Goal: Information Seeking & Learning: Learn about a topic

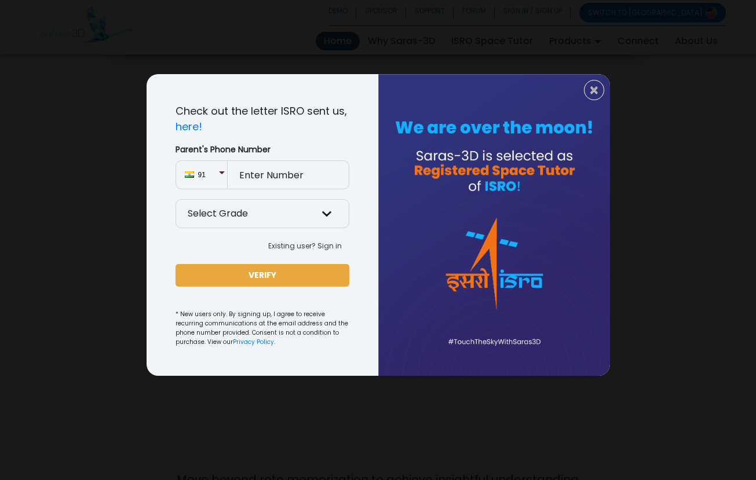
scroll to position [529, 0]
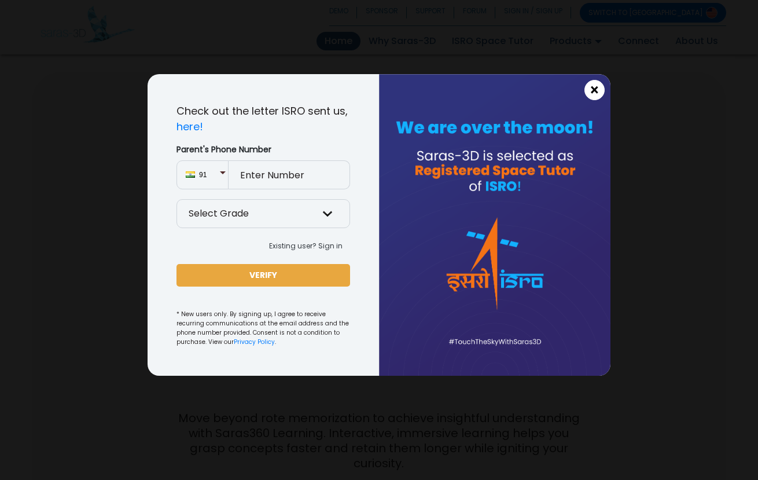
click at [596, 90] on span "×" at bounding box center [595, 90] width 10 height 15
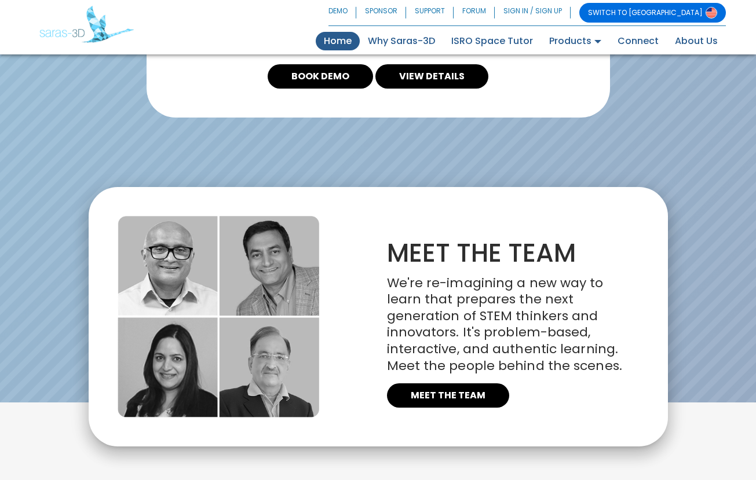
scroll to position [2628, 0]
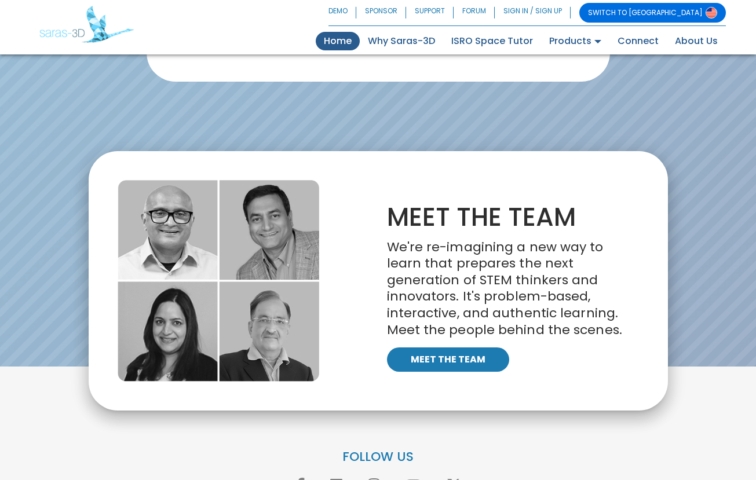
click at [449, 347] on link "MEET THE TEAM" at bounding box center [448, 359] width 122 height 24
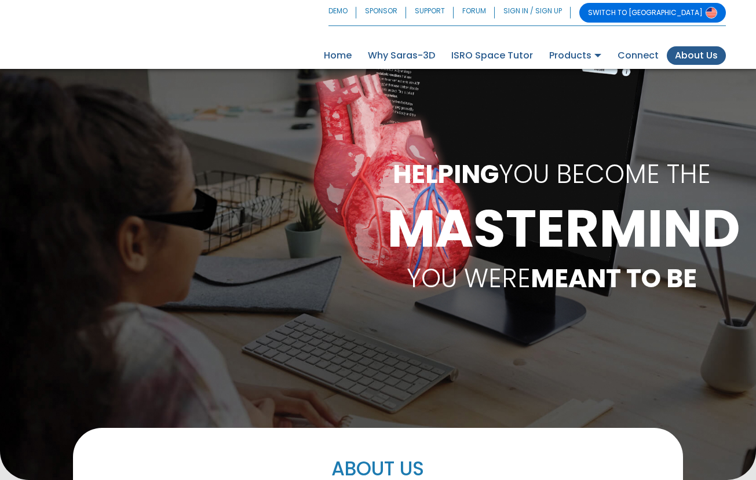
scroll to position [650, 0]
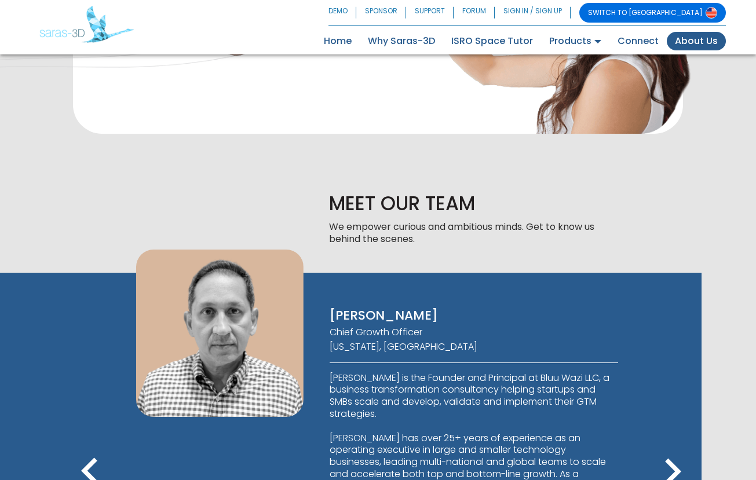
scroll to position [673, 0]
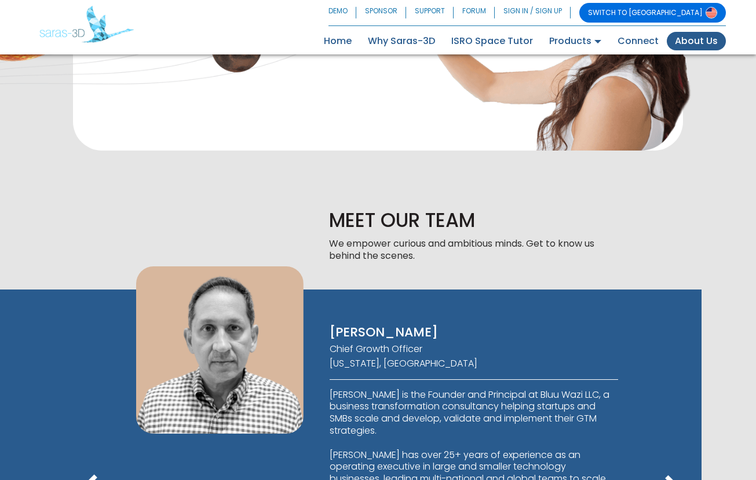
click at [671, 463] on icon "keyboard_arrow_right" at bounding box center [672, 489] width 52 height 52
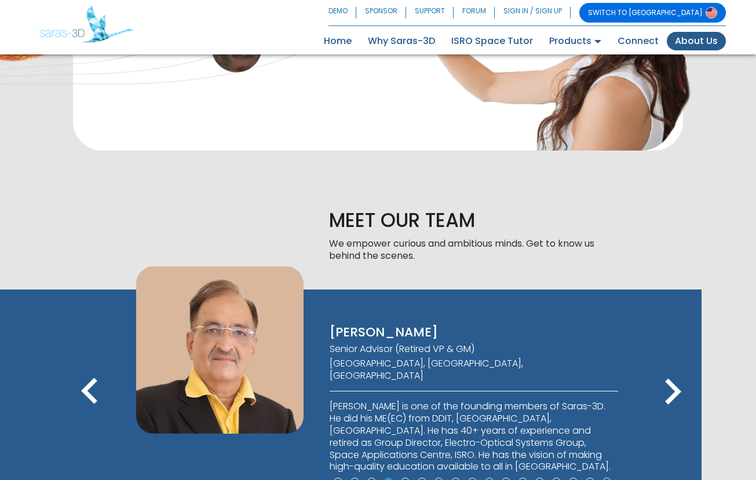
click at [670, 366] on icon "keyboard_arrow_right" at bounding box center [672, 392] width 52 height 52
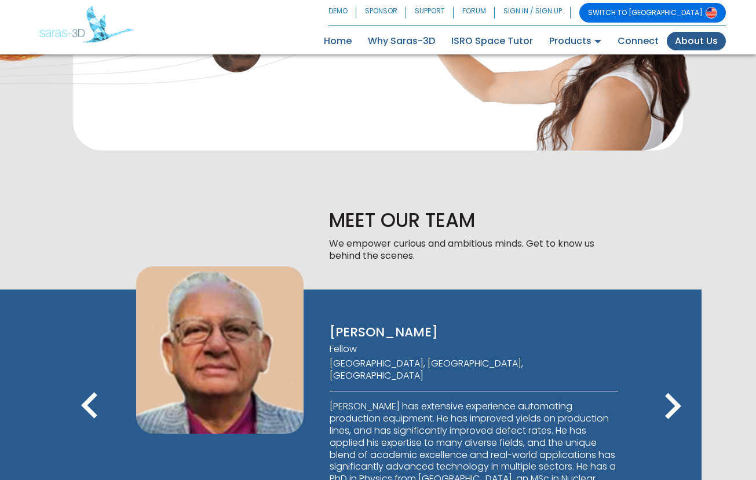
click at [670, 380] on icon "keyboard_arrow_right" at bounding box center [672, 406] width 52 height 52
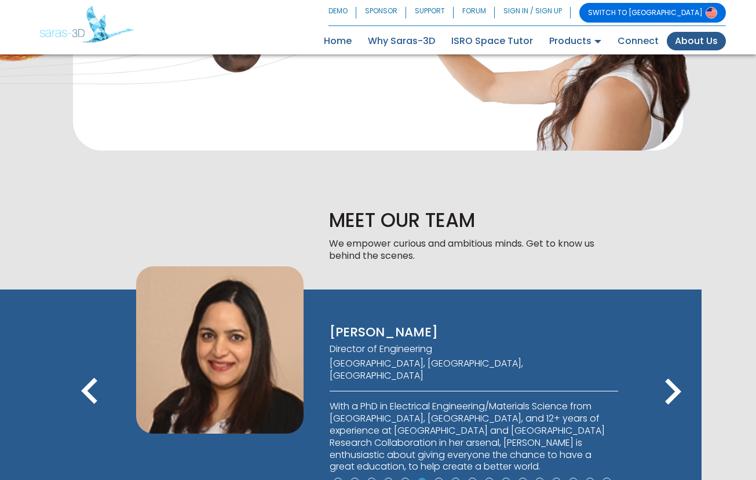
click at [670, 366] on icon "keyboard_arrow_right" at bounding box center [672, 392] width 52 height 52
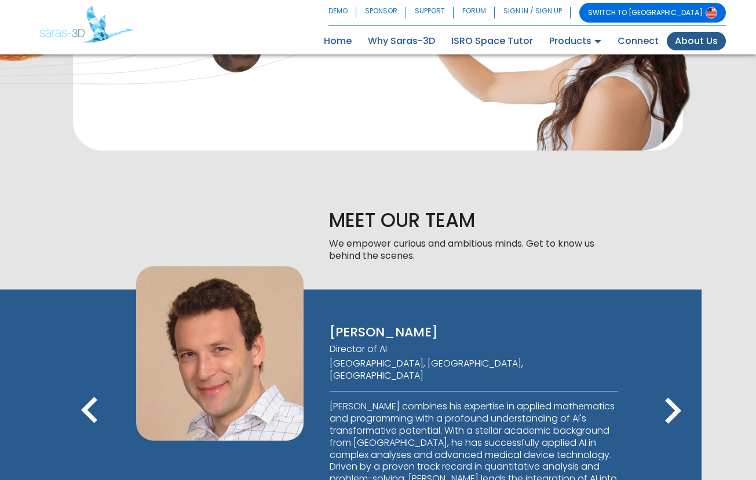
click at [670, 385] on icon "keyboard_arrow_right" at bounding box center [672, 411] width 52 height 52
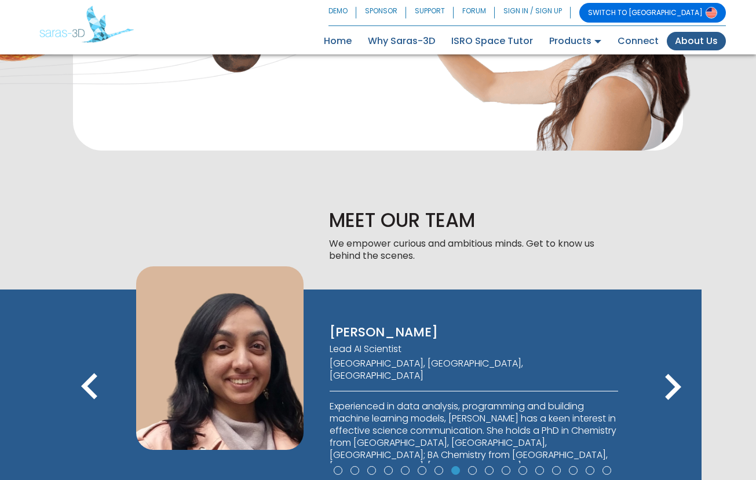
click at [670, 361] on icon "keyboard_arrow_right" at bounding box center [672, 387] width 52 height 52
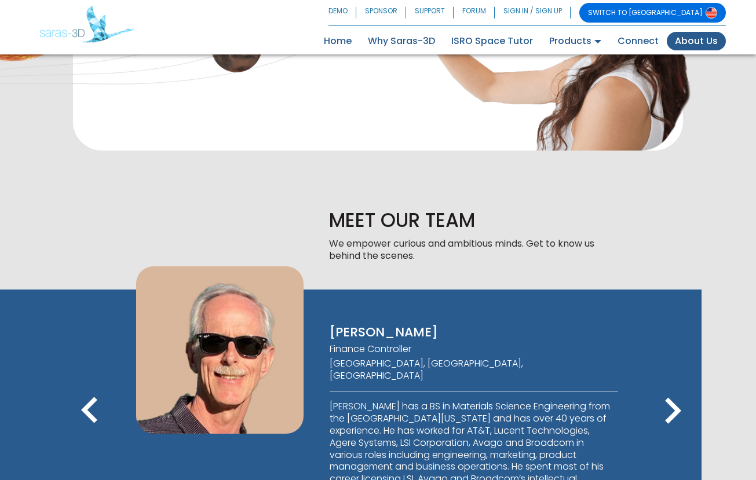
click at [670, 385] on icon "keyboard_arrow_right" at bounding box center [672, 411] width 52 height 52
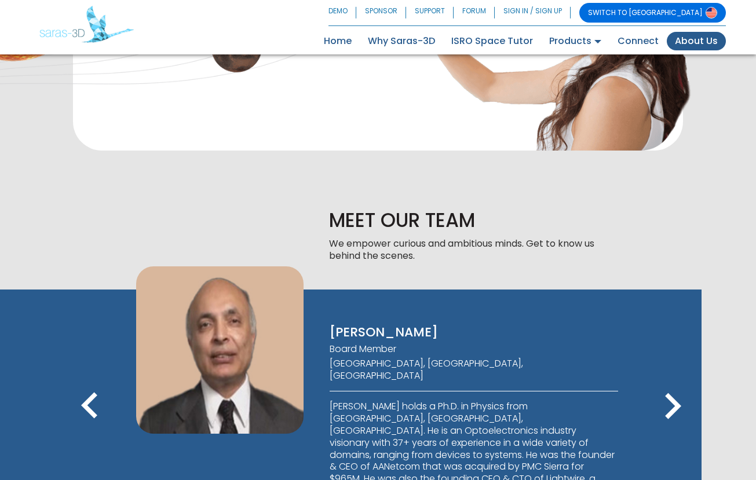
click at [670, 380] on icon "keyboard_arrow_right" at bounding box center [672, 406] width 52 height 52
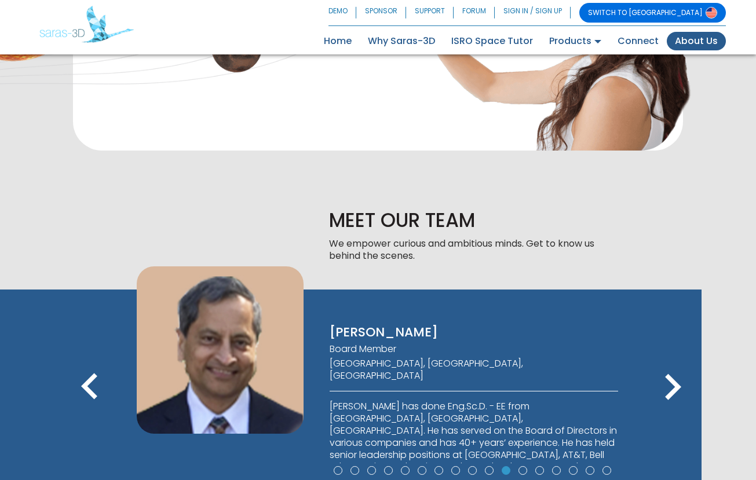
click at [670, 361] on icon "keyboard_arrow_right" at bounding box center [672, 387] width 52 height 52
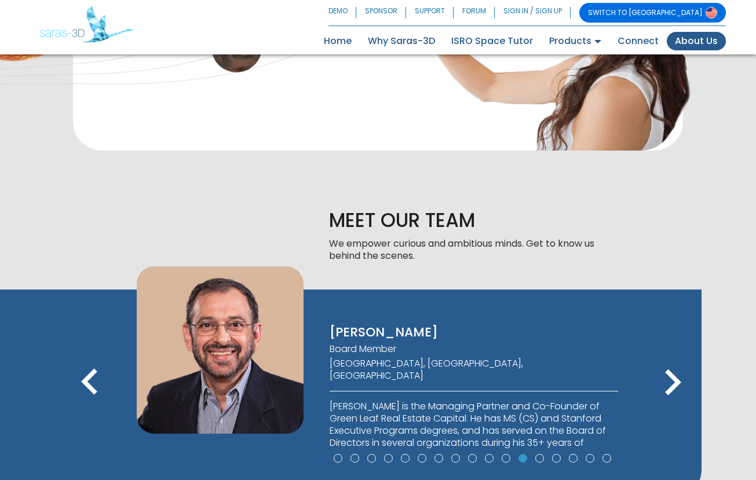
click at [670, 357] on icon "keyboard_arrow_right" at bounding box center [672, 383] width 52 height 52
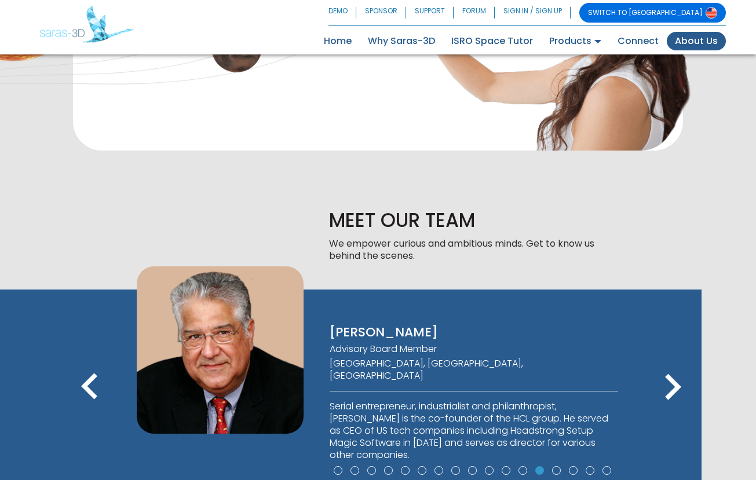
click at [91, 361] on icon "keyboard_arrow_left" at bounding box center [90, 387] width 52 height 52
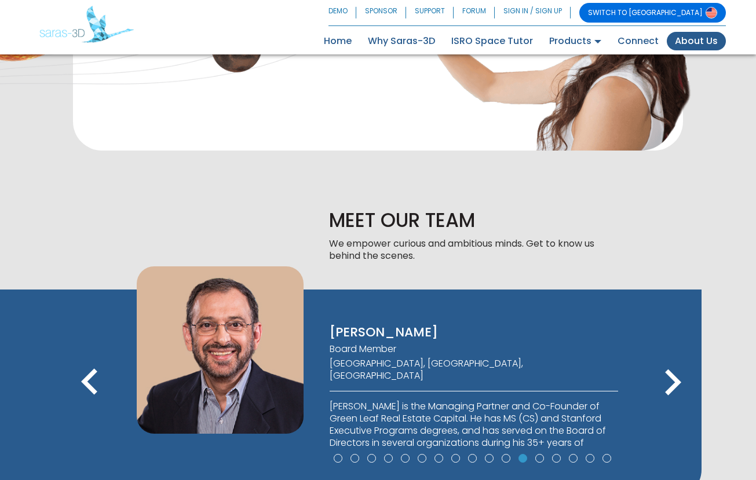
click at [670, 357] on icon "keyboard_arrow_right" at bounding box center [672, 383] width 52 height 52
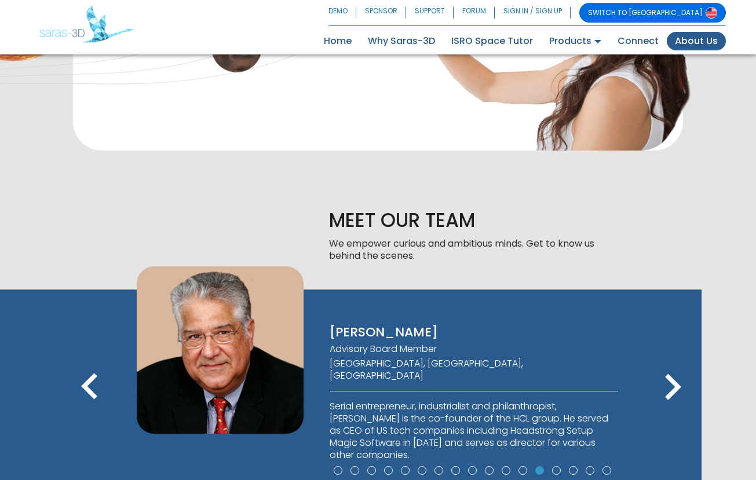
click at [670, 361] on icon "keyboard_arrow_right" at bounding box center [672, 387] width 52 height 52
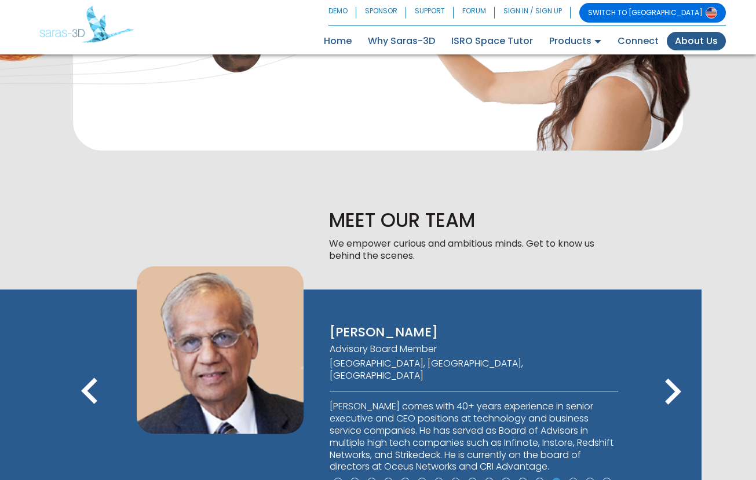
click at [670, 366] on icon "keyboard_arrow_right" at bounding box center [672, 392] width 52 height 52
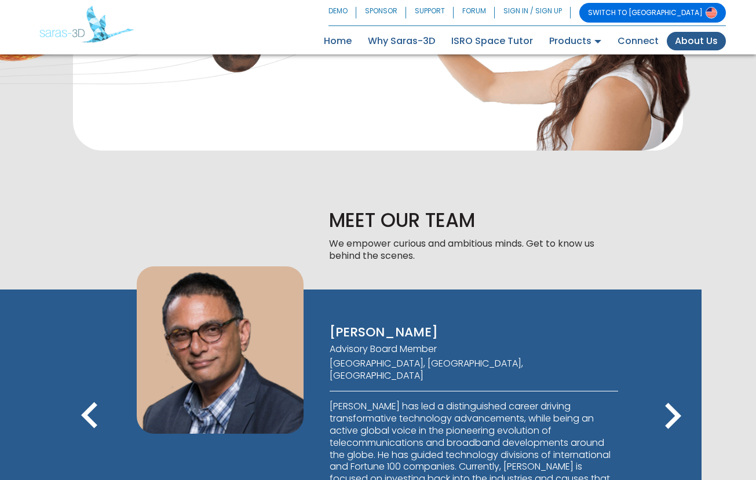
click at [670, 266] on div at bounding box center [756, 406] width 185 height 281
click at [672, 390] on icon "keyboard_arrow_right" at bounding box center [672, 416] width 52 height 52
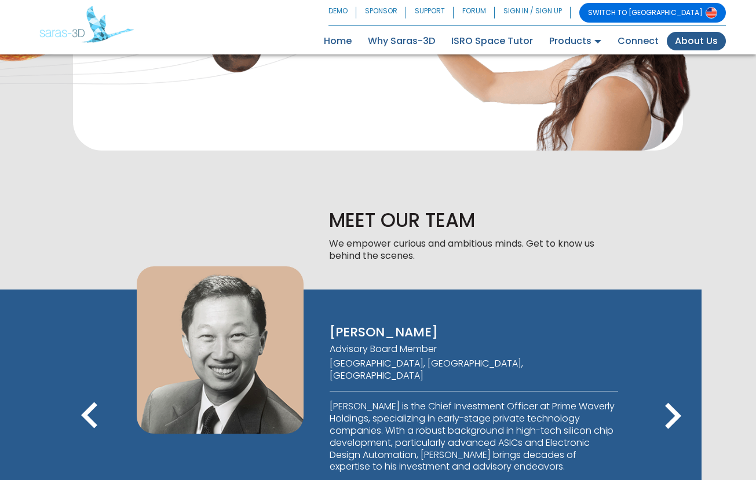
click at [673, 390] on icon "keyboard_arrow_right" at bounding box center [672, 416] width 52 height 52
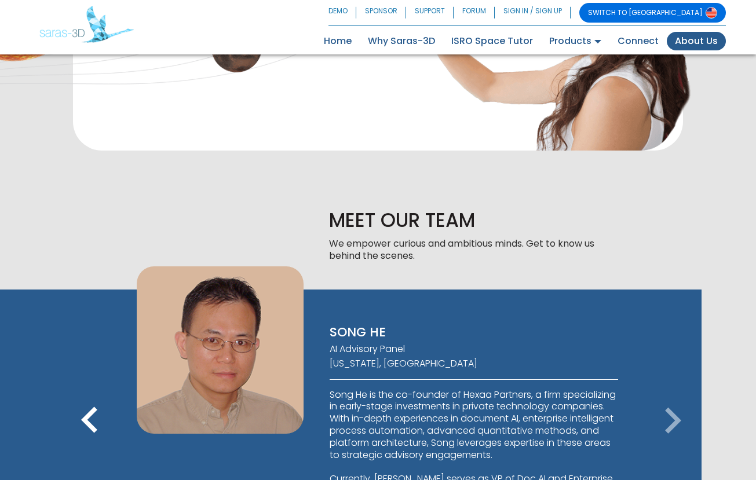
click at [674, 395] on icon "keyboard_arrow_right" at bounding box center [672, 421] width 52 height 52
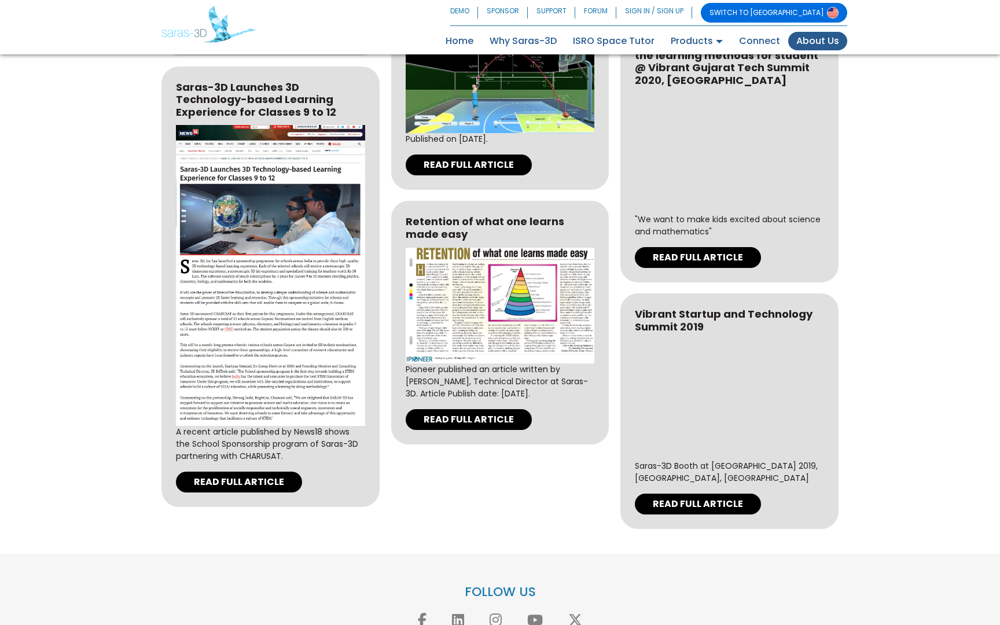
scroll to position [3562, 0]
